Goal: Transaction & Acquisition: Register for event/course

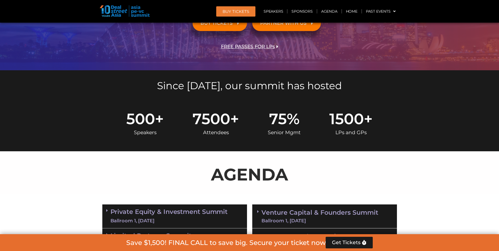
scroll to position [158, 0]
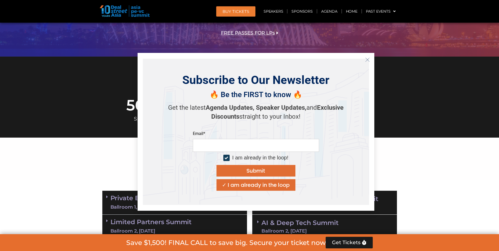
click at [366, 60] on icon "Close" at bounding box center [367, 59] width 5 height 5
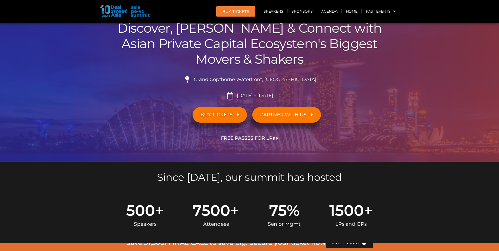
scroll to position [0, 0]
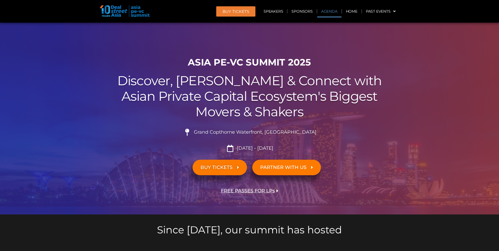
click at [333, 12] on link "Agenda" at bounding box center [329, 11] width 24 height 12
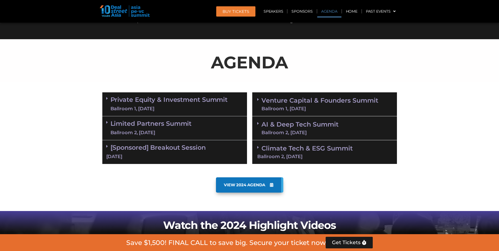
scroll to position [275, 0]
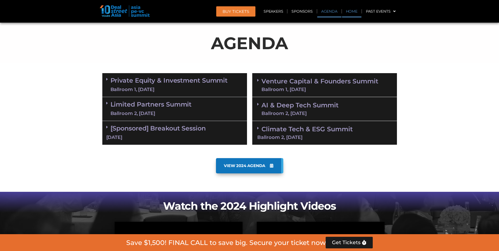
click at [352, 15] on link "Home" at bounding box center [351, 11] width 19 height 12
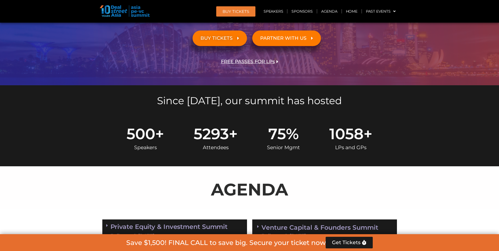
scroll to position [79, 0]
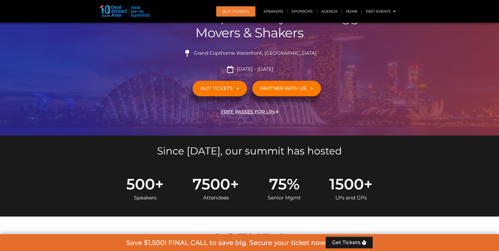
click at [239, 87] on link "BUY TICKETS" at bounding box center [220, 89] width 54 height 16
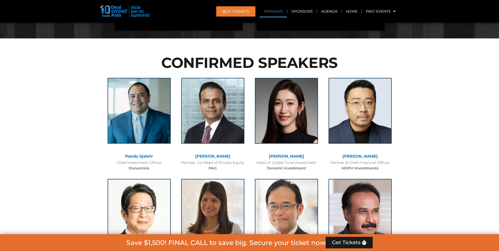
scroll to position [565, 0]
